Goal: Browse casually: Explore the website without a specific task or goal

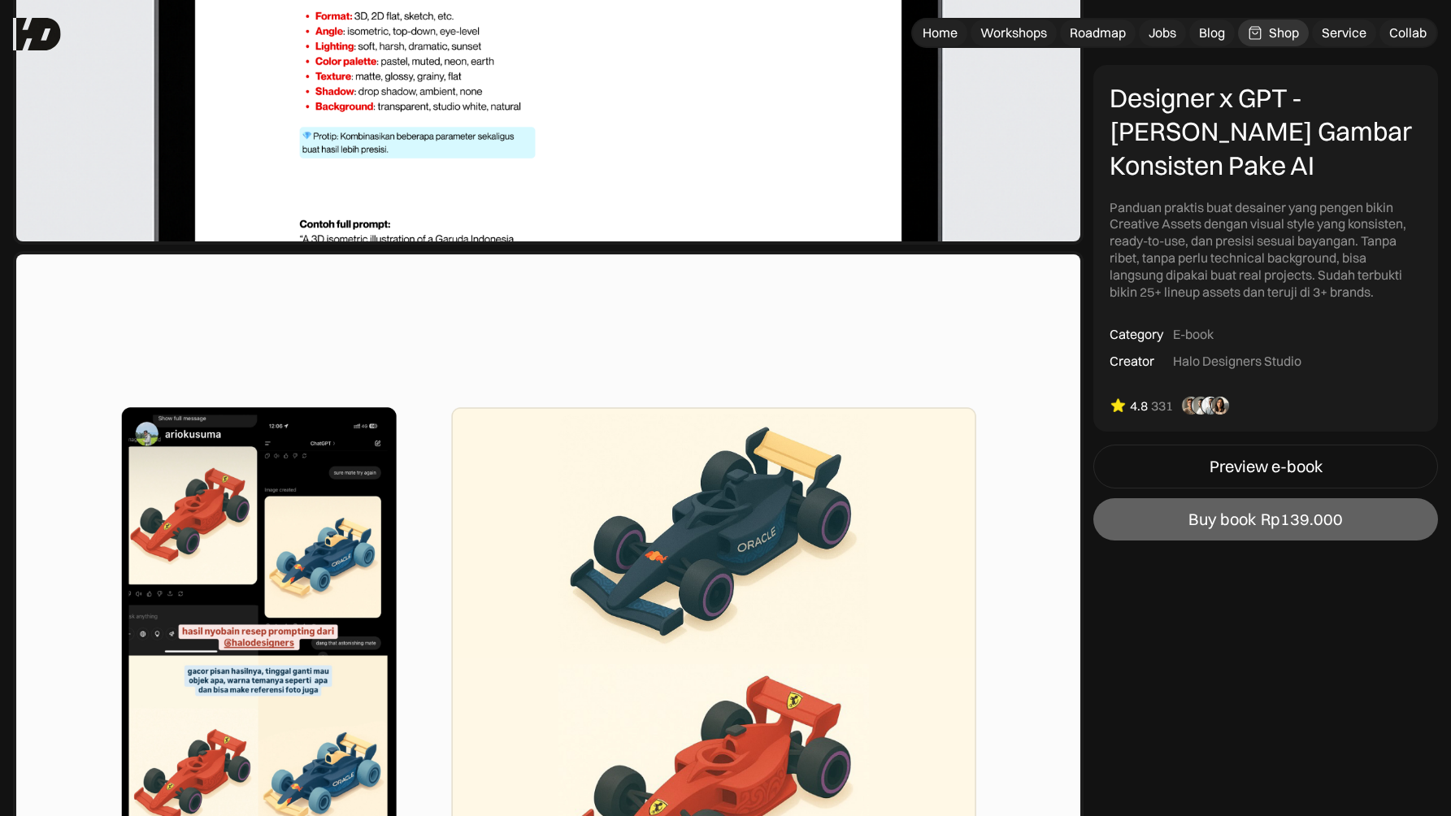
scroll to position [5090, 0]
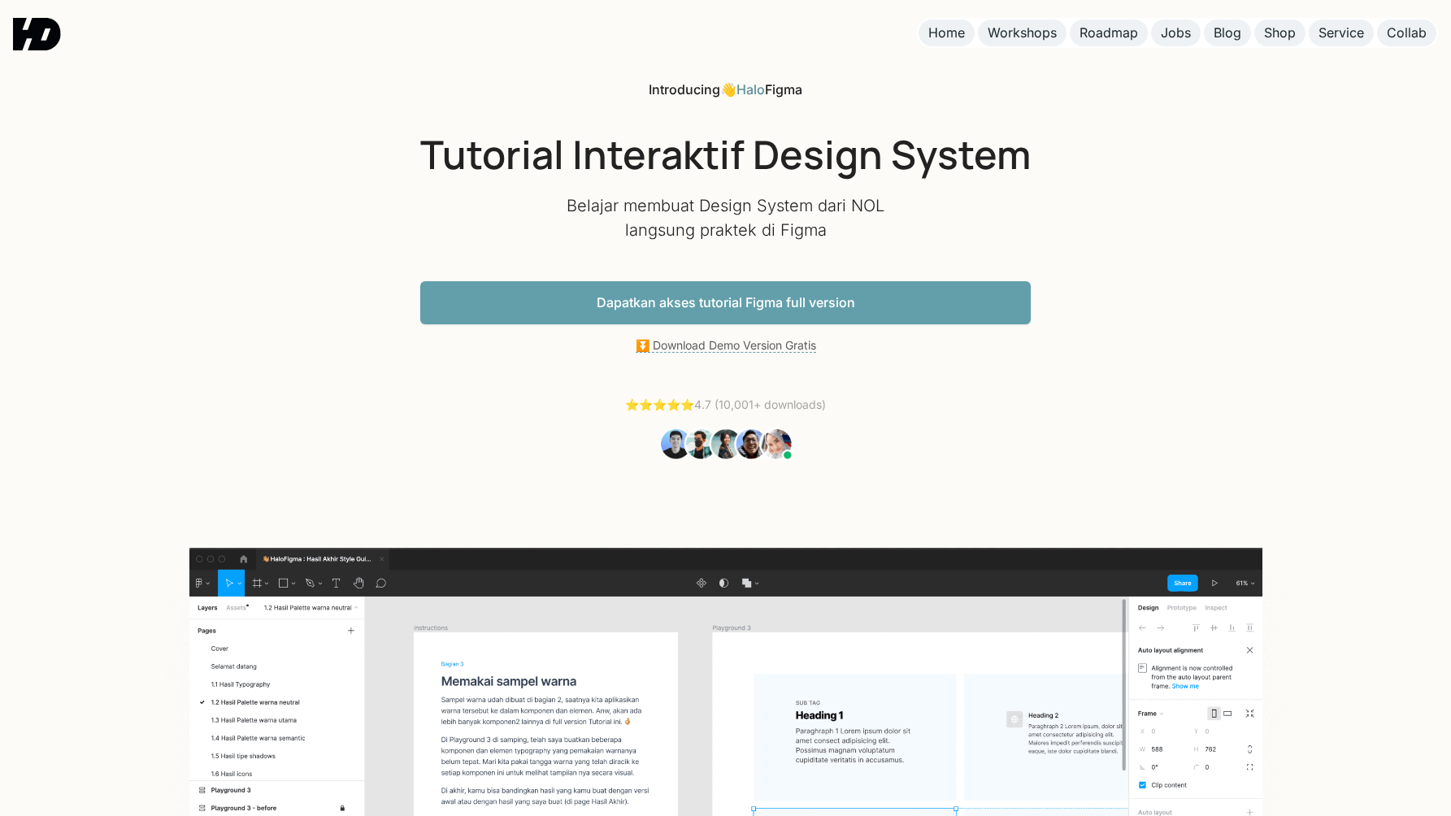
scroll to position [5809, 0]
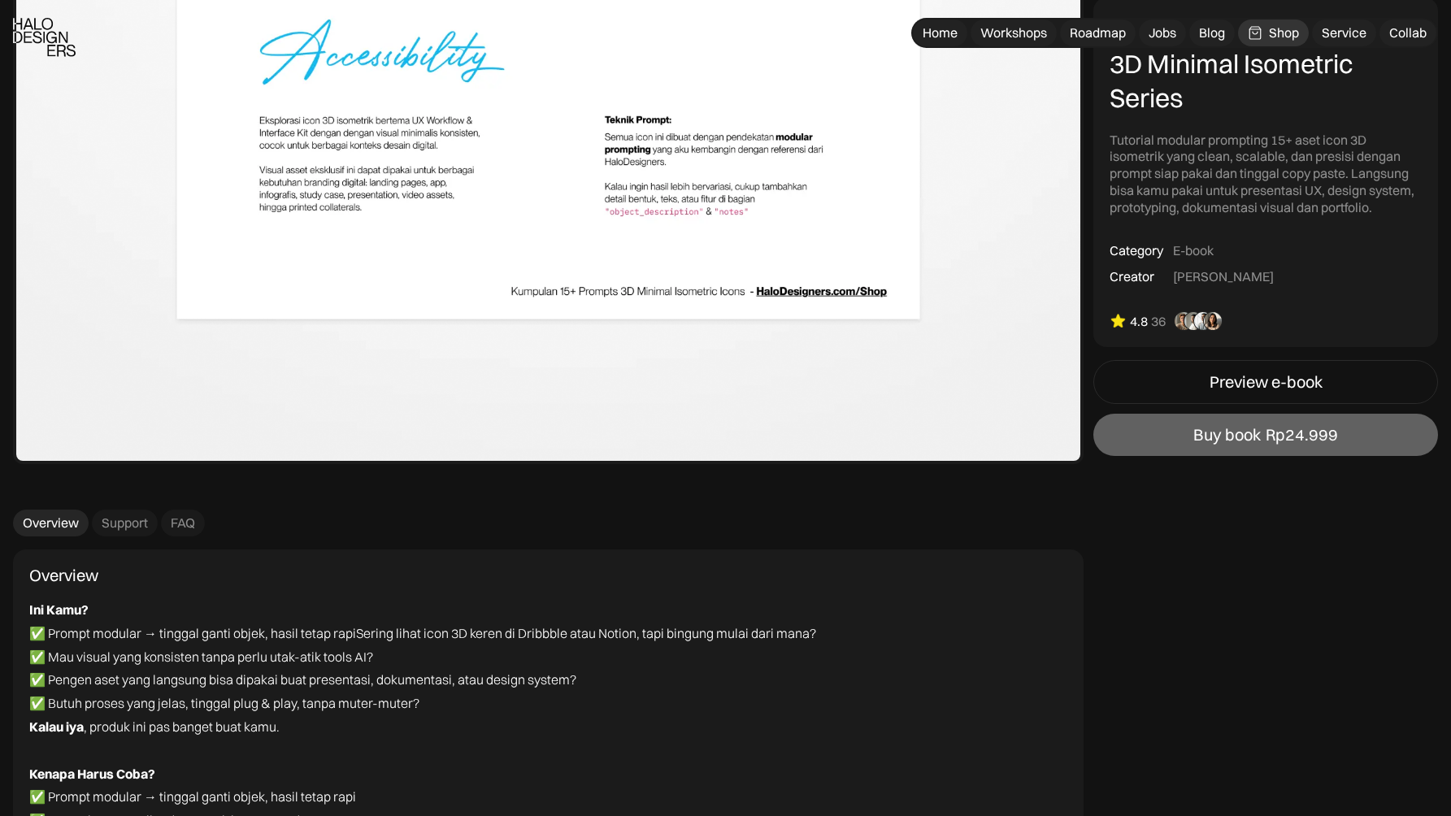
scroll to position [3762, 0]
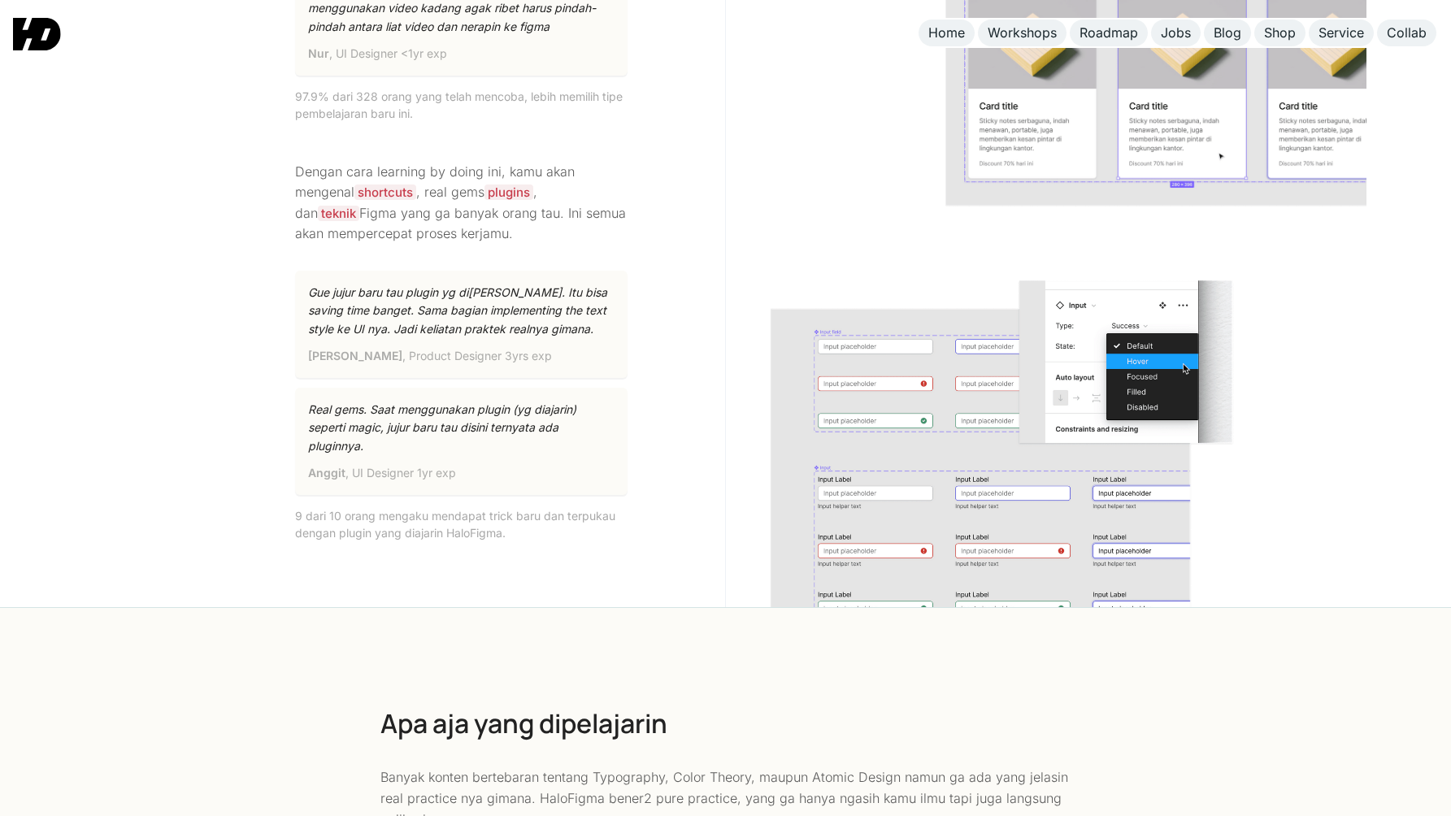
scroll to position [2781, 0]
